Goal: Information Seeking & Learning: Understand process/instructions

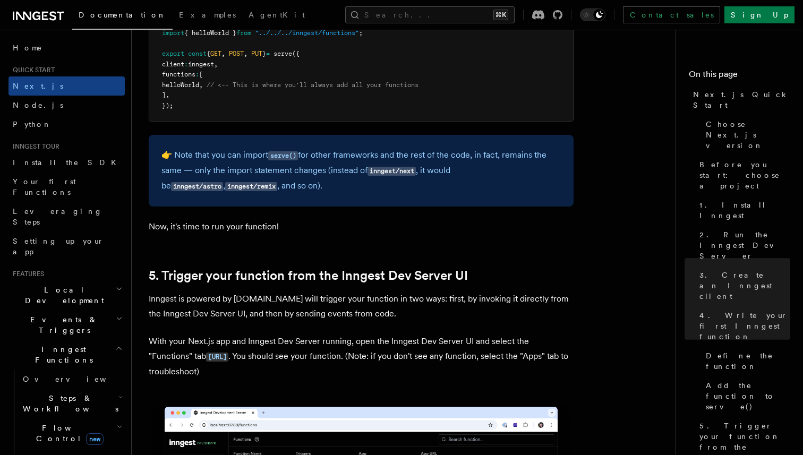
scroll to position [2292, 0]
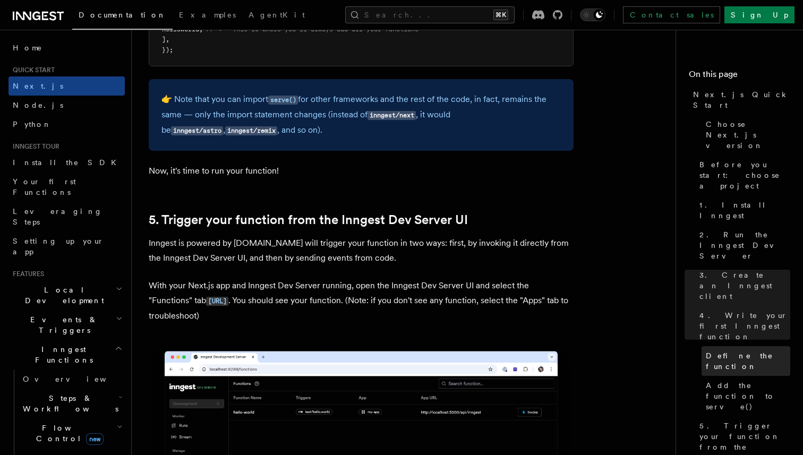
click at [756, 351] on span "Define the function" at bounding box center [748, 361] width 84 height 21
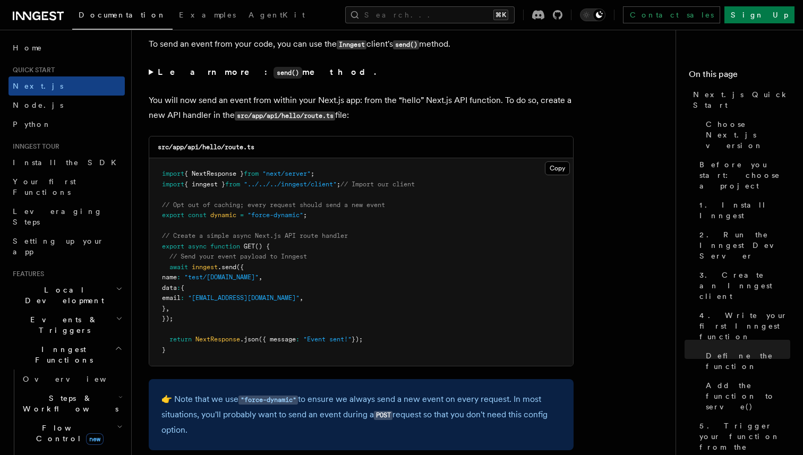
scroll to position [5534, 0]
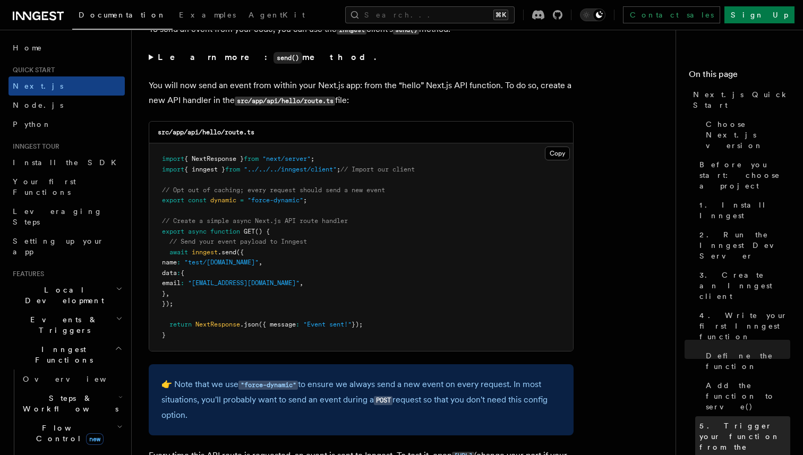
click at [730, 421] on span "5. Trigger your function from the Inngest Dev Server UI" at bounding box center [745, 447] width 91 height 53
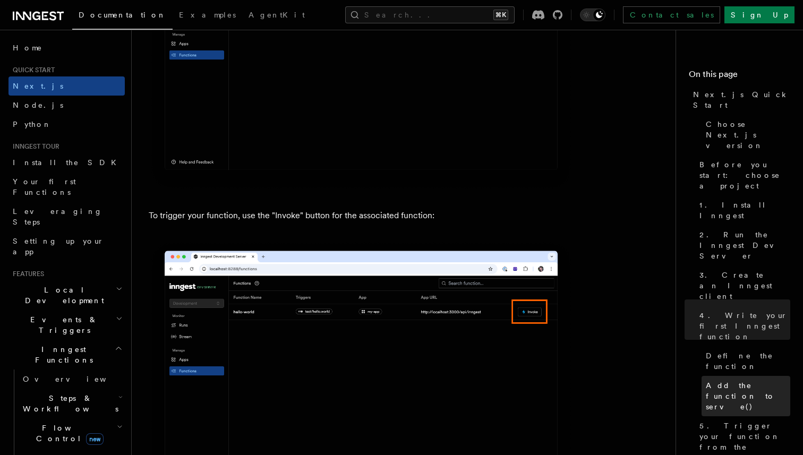
click at [731, 380] on span "Add the function to serve()" at bounding box center [748, 396] width 84 height 32
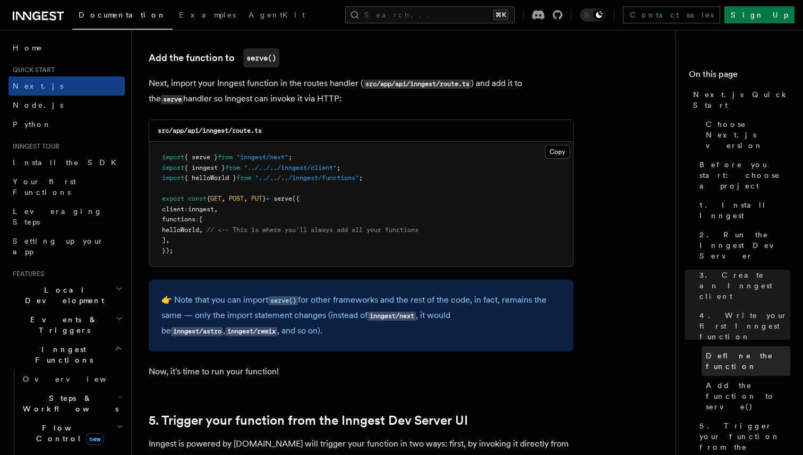
click at [735, 351] on span "Define the function" at bounding box center [748, 361] width 84 height 21
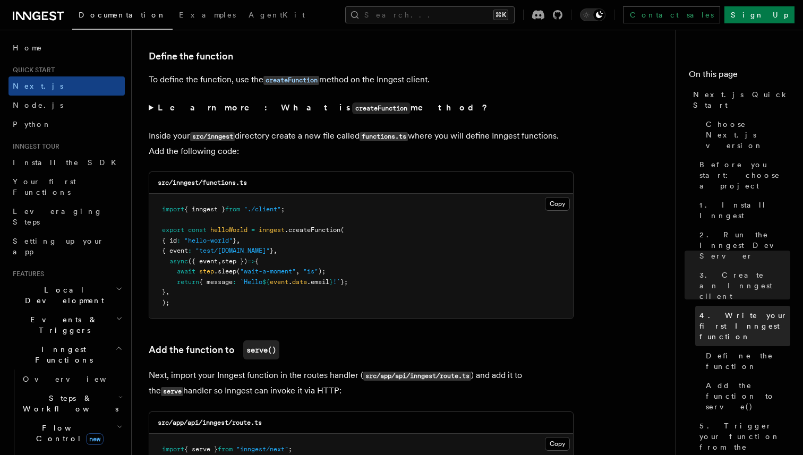
click at [729, 310] on span "4. Write your first Inngest function" at bounding box center [745, 326] width 91 height 32
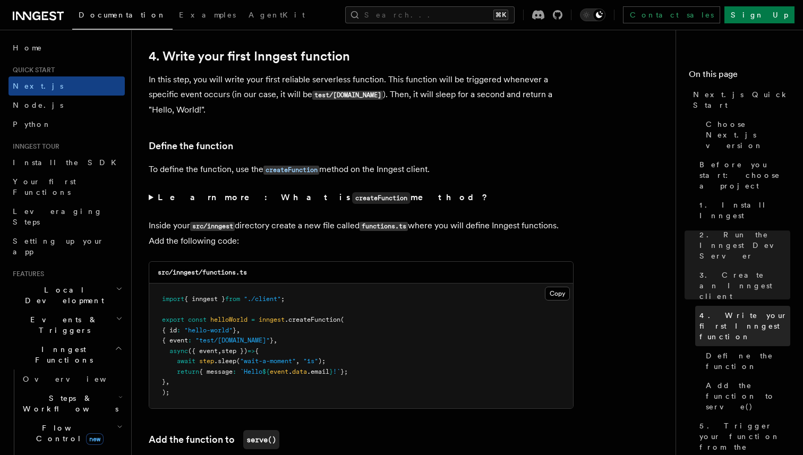
scroll to position [1709, 0]
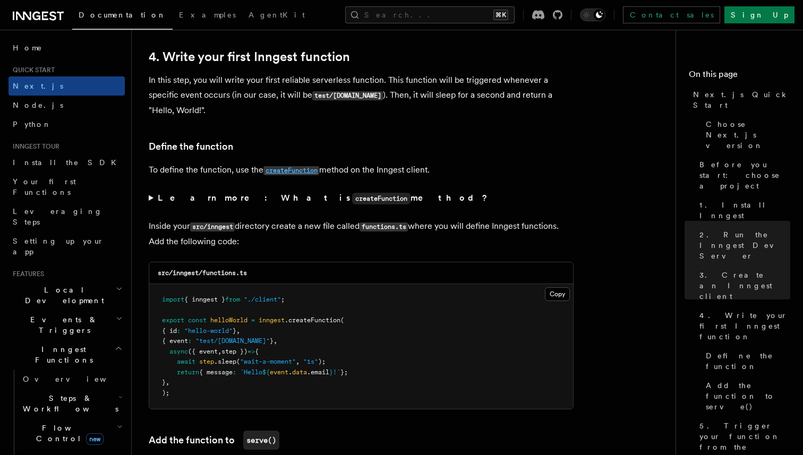
click at [290, 171] on code "createFunction" at bounding box center [291, 170] width 56 height 9
